Goal: Task Accomplishment & Management: Manage account settings

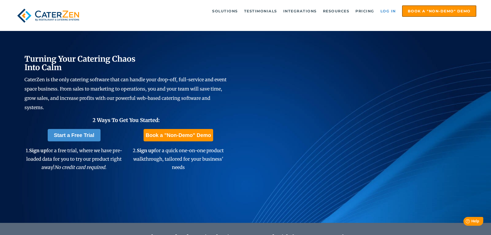
click at [390, 9] on link "Log in" at bounding box center [388, 11] width 21 height 10
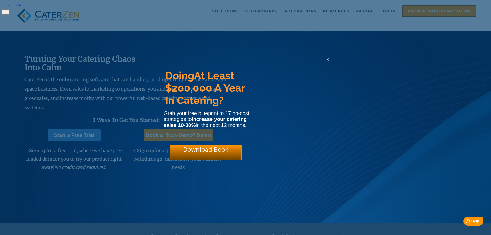
click at [328, 61] on span "x" at bounding box center [327, 59] width 2 height 5
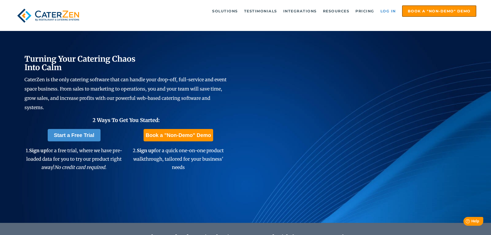
click at [393, 11] on link "Log in" at bounding box center [388, 11] width 21 height 10
click at [389, 11] on link "Log in" at bounding box center [388, 11] width 21 height 10
click at [392, 11] on link "Log in" at bounding box center [388, 11] width 21 height 10
